Goal: Task Accomplishment & Management: Use online tool/utility

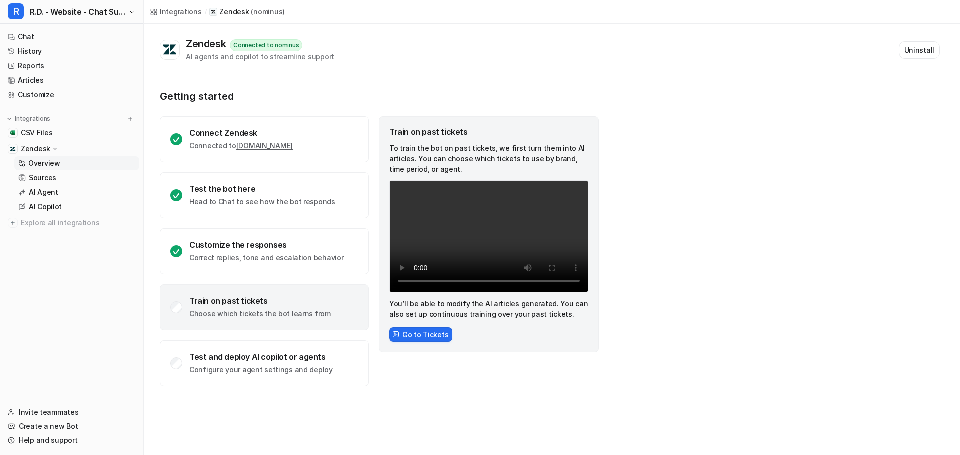
click at [35, 145] on p "Zendesk" at bounding box center [35, 149] width 29 height 10
click at [35, 146] on p "Zendesk" at bounding box center [35, 149] width 29 height 10
click at [59, 164] on link "Overview" at bounding box center [76, 163] width 125 height 14
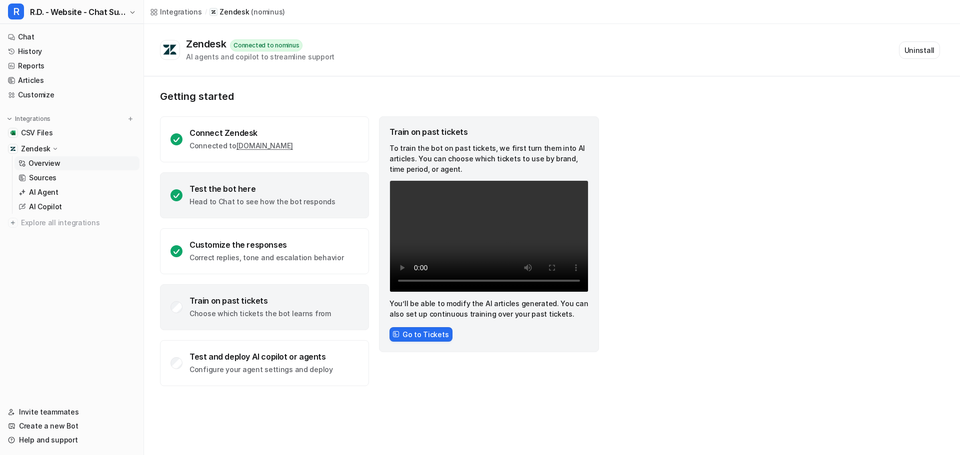
click at [281, 197] on p "Head to Chat to see how the bot responds" at bounding box center [262, 202] width 146 height 10
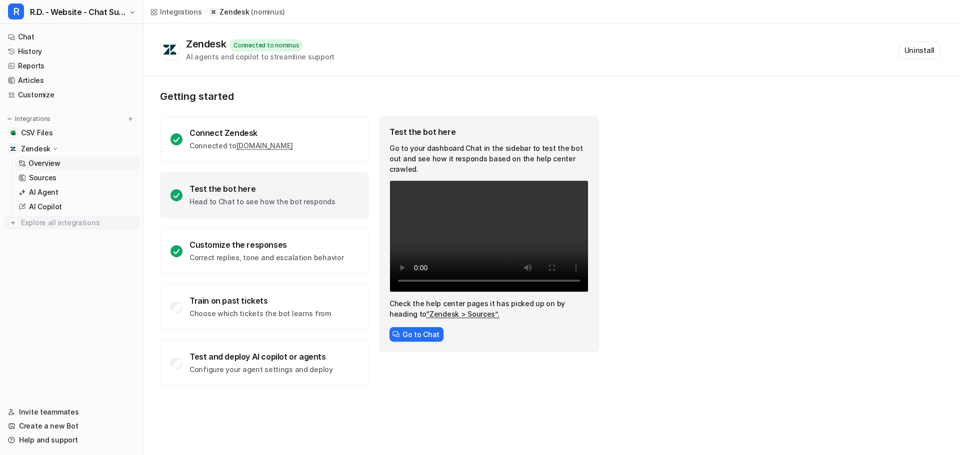
click at [76, 221] on span "Explore all integrations" at bounding box center [78, 223] width 114 height 16
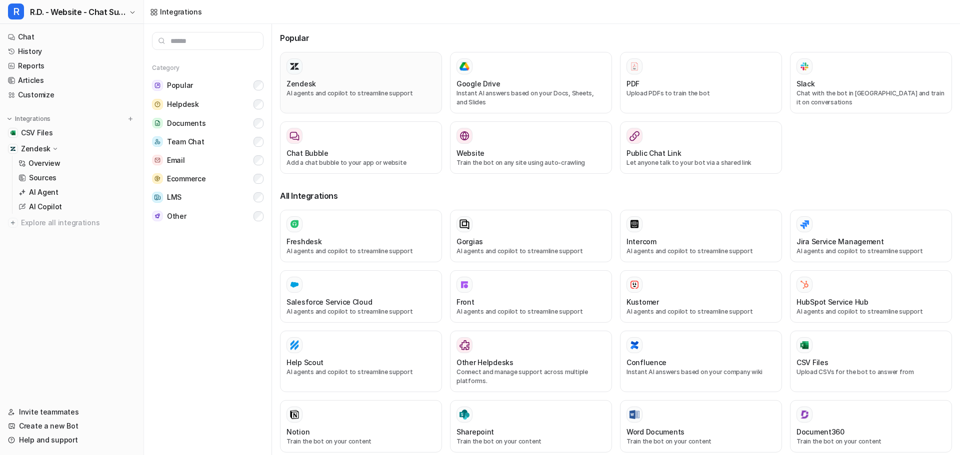
click at [331, 70] on div at bounding box center [360, 66] width 149 height 16
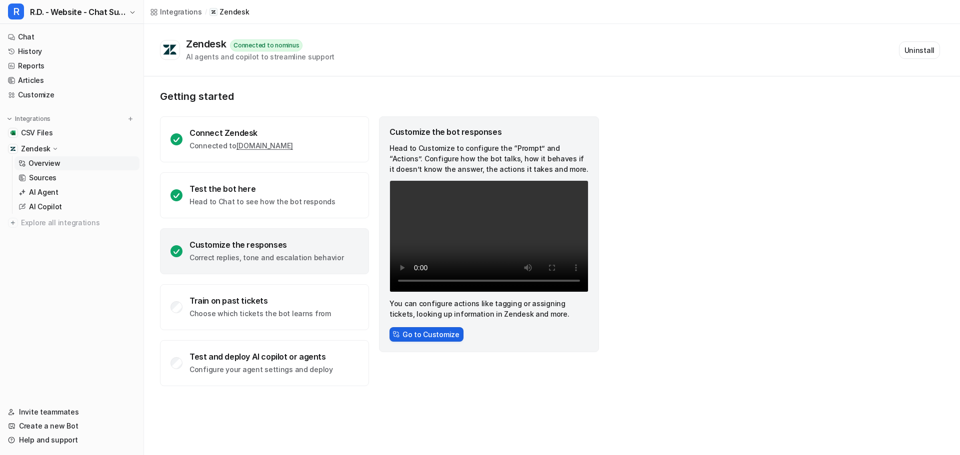
click at [422, 336] on button "Go to Customize" at bounding box center [426, 334] width 74 height 14
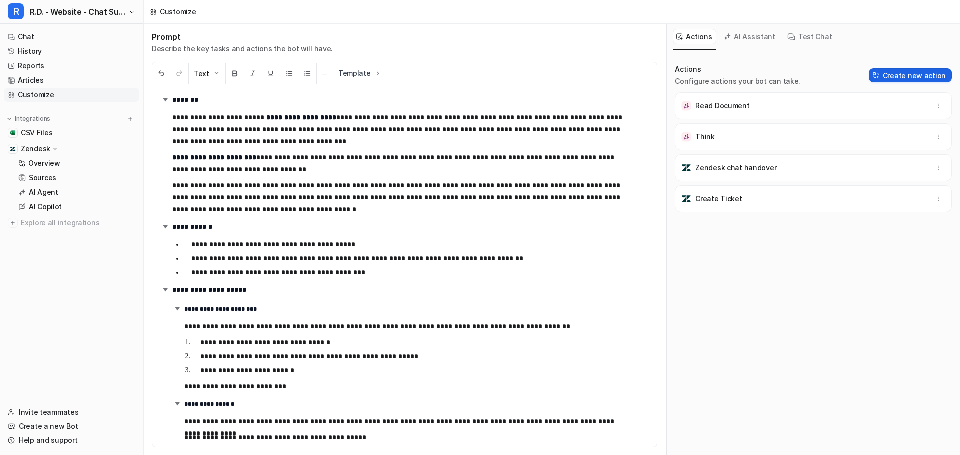
click at [918, 77] on button "Create new action" at bounding box center [910, 75] width 83 height 14
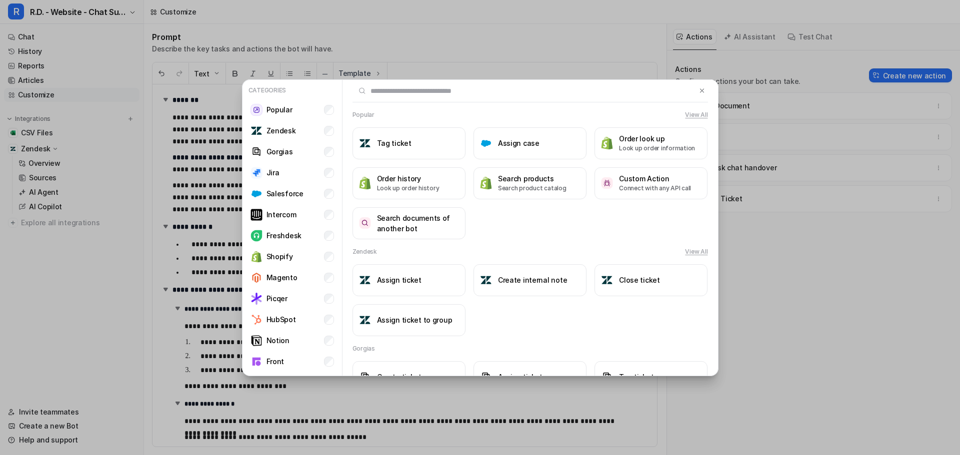
click at [385, 95] on input "text" at bounding box center [524, 91] width 344 height 22
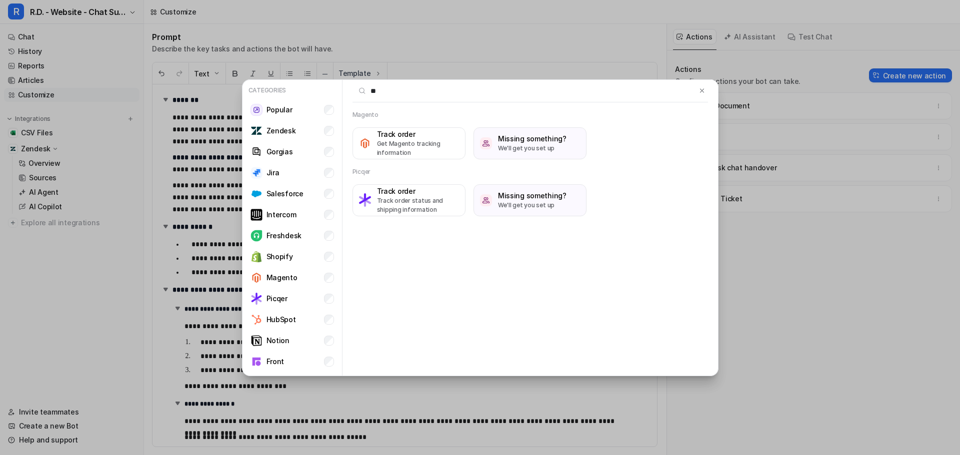
type input "*"
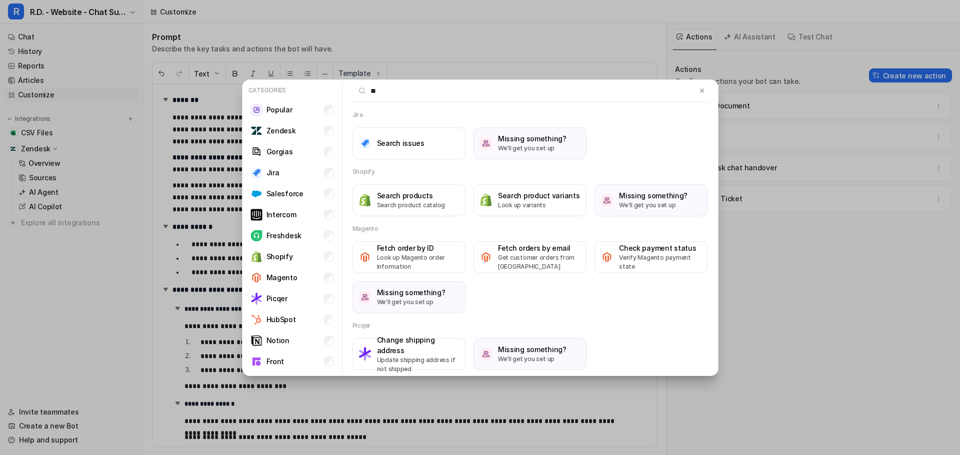
type input "*"
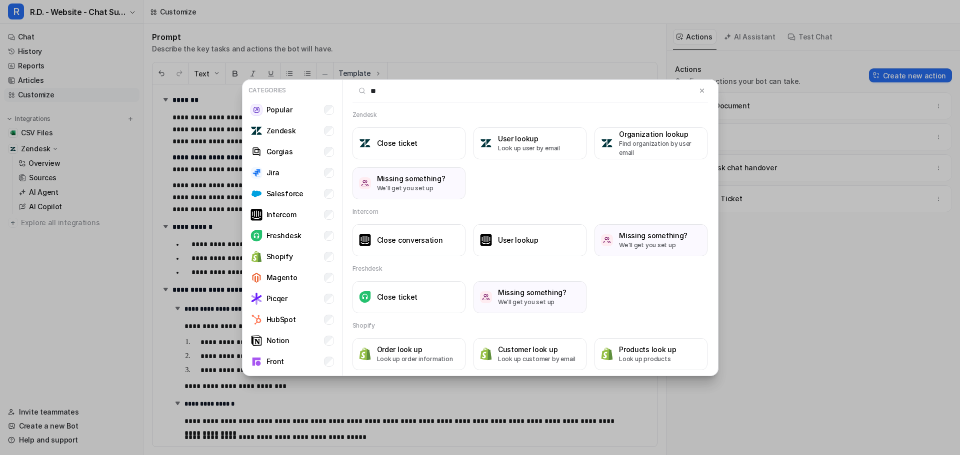
type input "*"
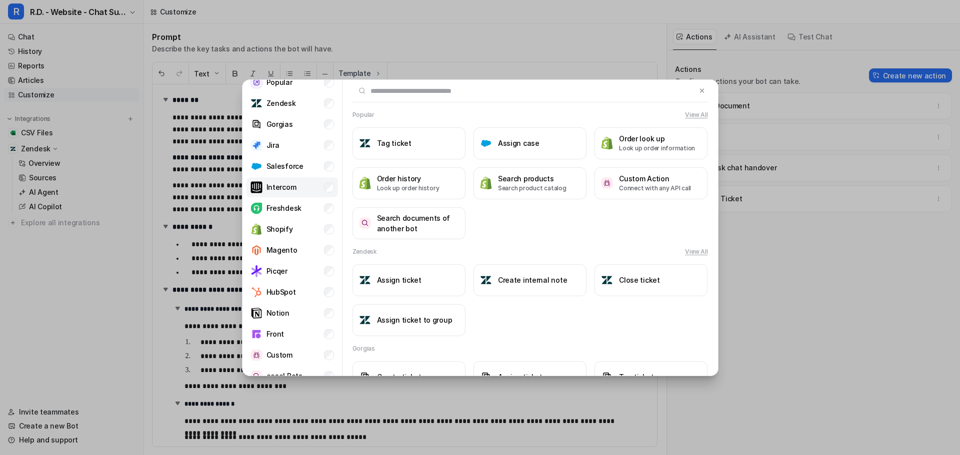
scroll to position [41, 0]
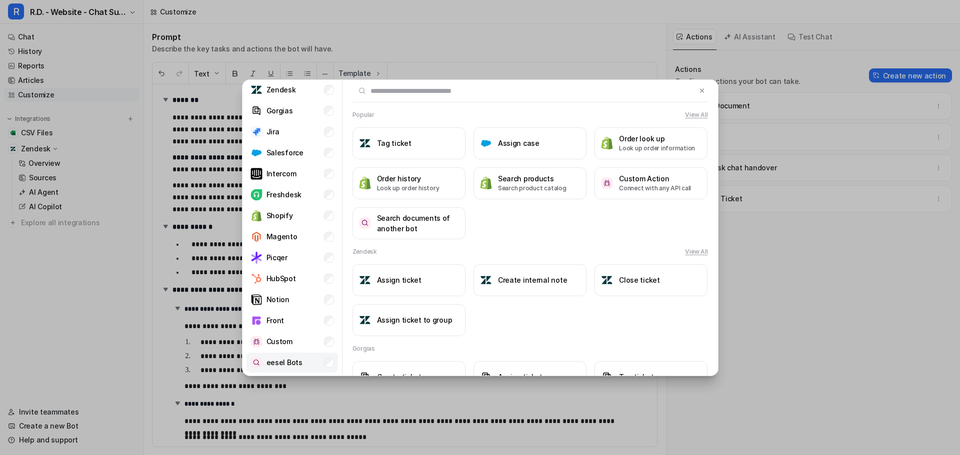
click at [296, 364] on p "eesel Bots" at bounding box center [284, 362] width 36 height 10
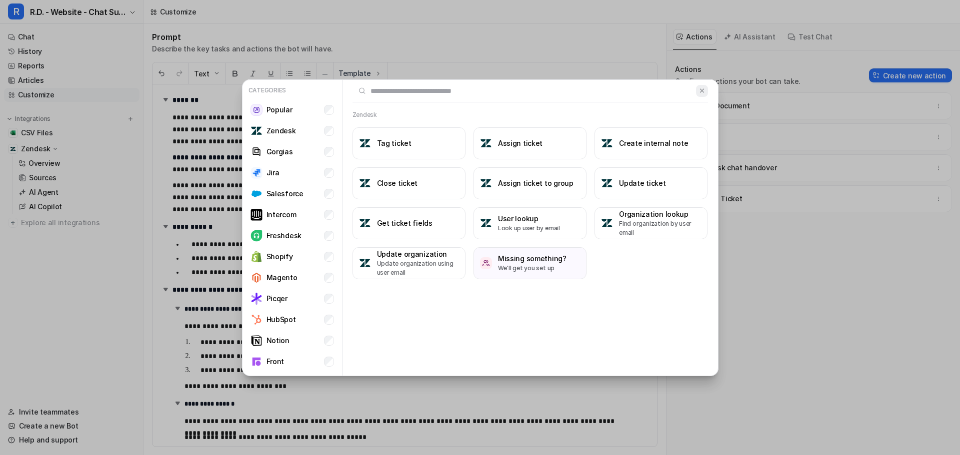
click at [698, 88] on img at bounding box center [701, 90] width 7 height 7
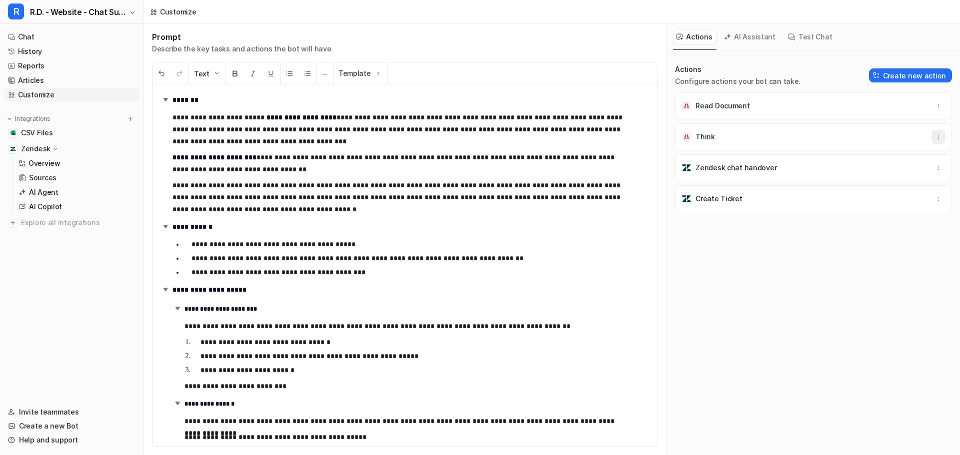
click at [935, 137] on icon "button" at bounding box center [938, 136] width 7 height 7
click at [935, 102] on icon "button" at bounding box center [938, 105] width 7 height 7
click at [932, 203] on button "button" at bounding box center [938, 199] width 14 height 14
click at [731, 289] on div "Actions Configure actions your bot can take. Create new action Read Document Th…" at bounding box center [813, 258] width 277 height 389
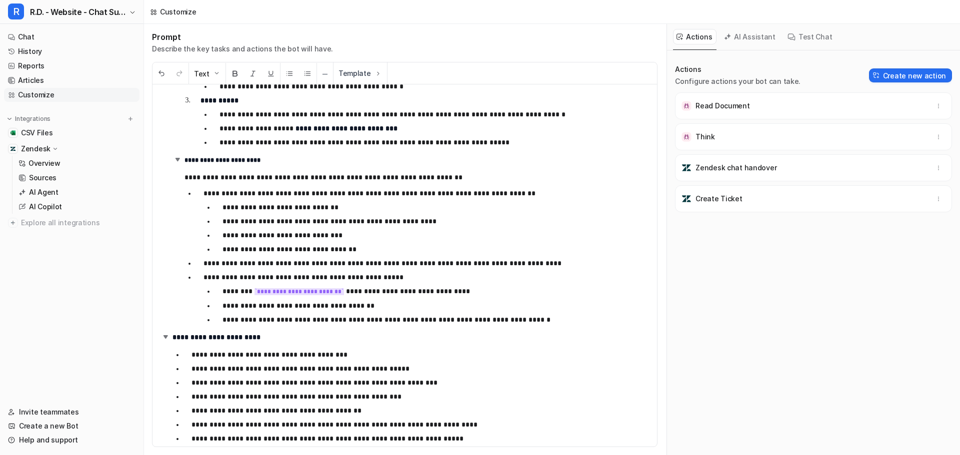
scroll to position [2772, 0]
